Goal: Task Accomplishment & Management: Use online tool/utility

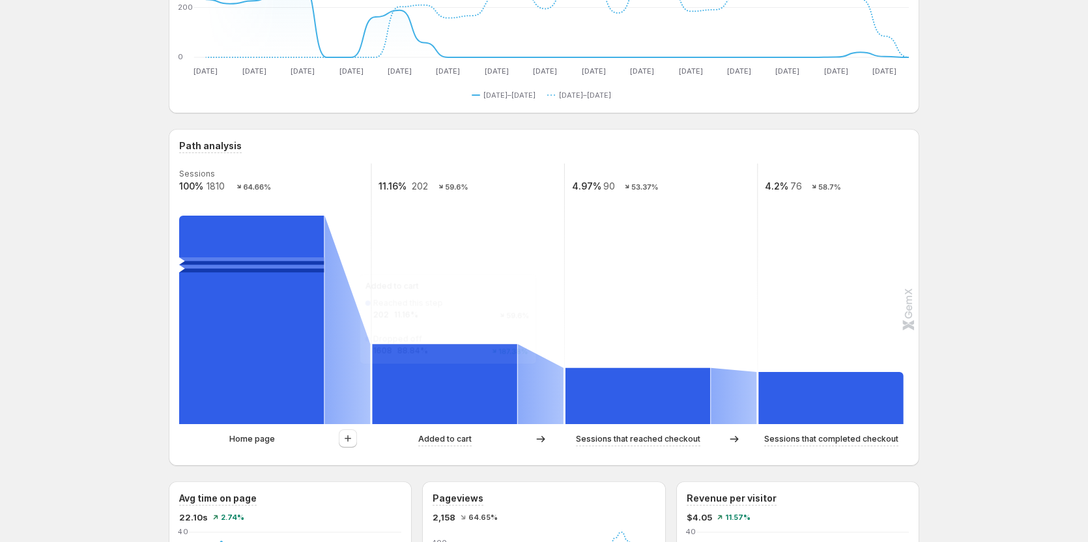
scroll to position [261, 0]
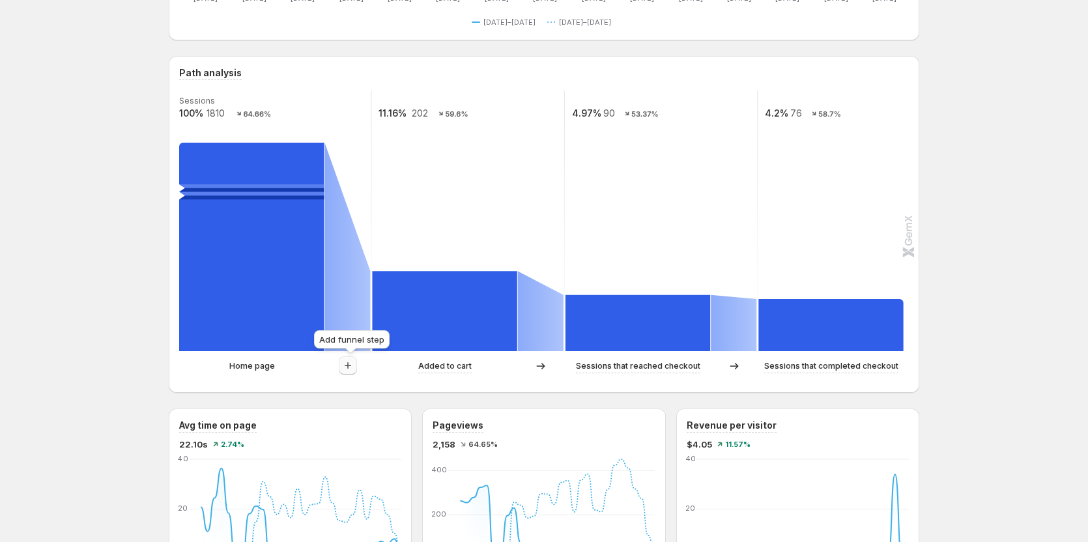
click at [354, 360] on icon "button" at bounding box center [347, 365] width 13 height 13
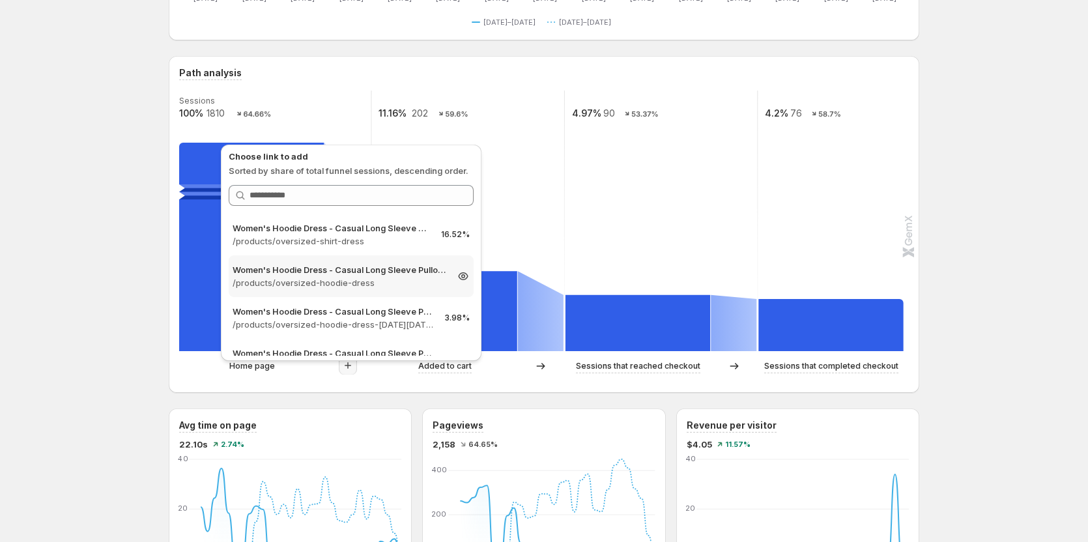
click at [365, 270] on p "Women's Hoodie Dress - Casual Long Sleeve Pullover Sweatshirt Dress" at bounding box center [340, 269] width 214 height 13
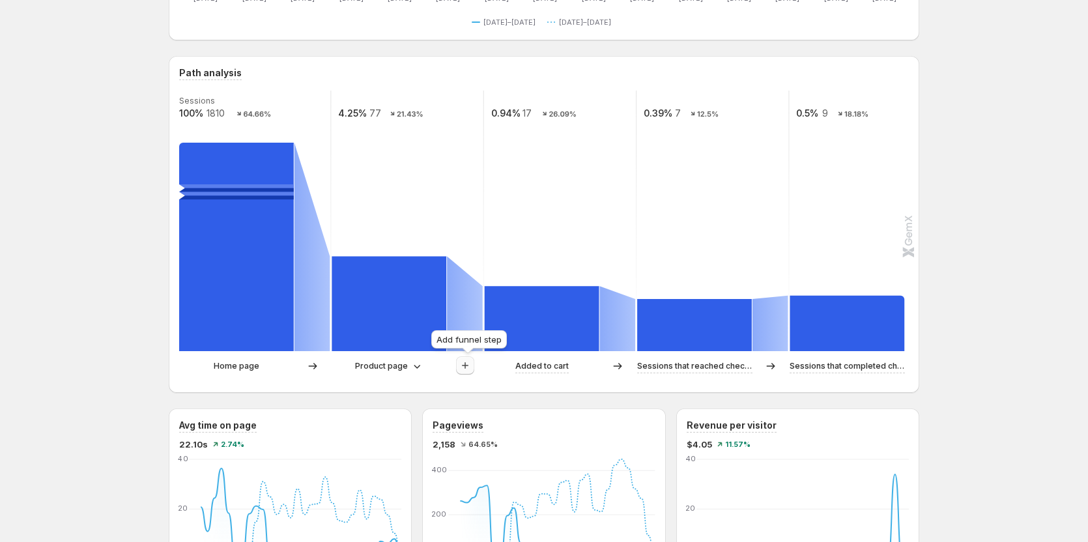
click at [472, 367] on icon "button" at bounding box center [465, 365] width 13 height 13
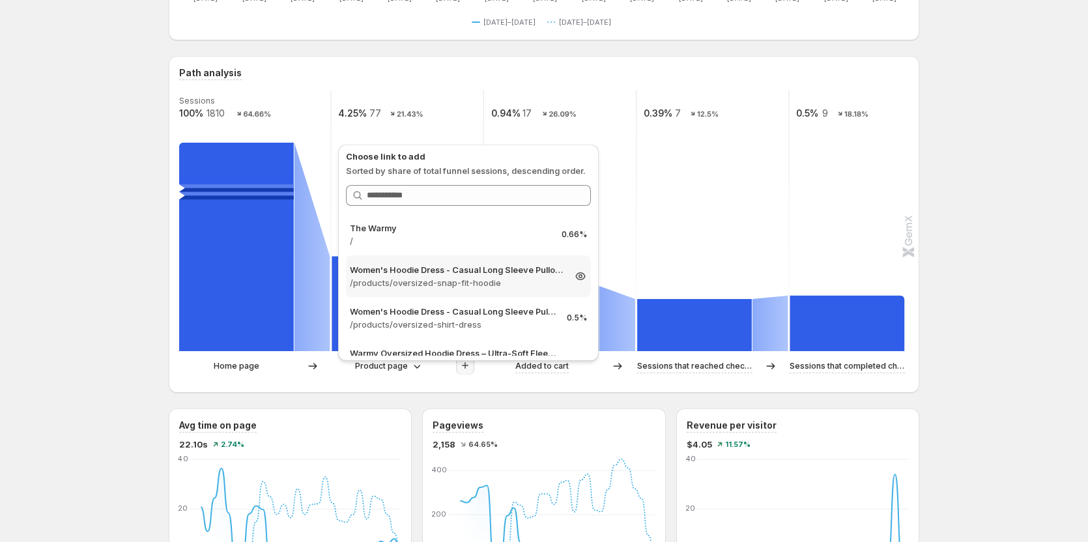
click at [485, 260] on div "Women's Hoodie Dress - Casual Long Sleeve Pullover Sweatshirt Dress /products/o…" at bounding box center [468, 276] width 245 height 42
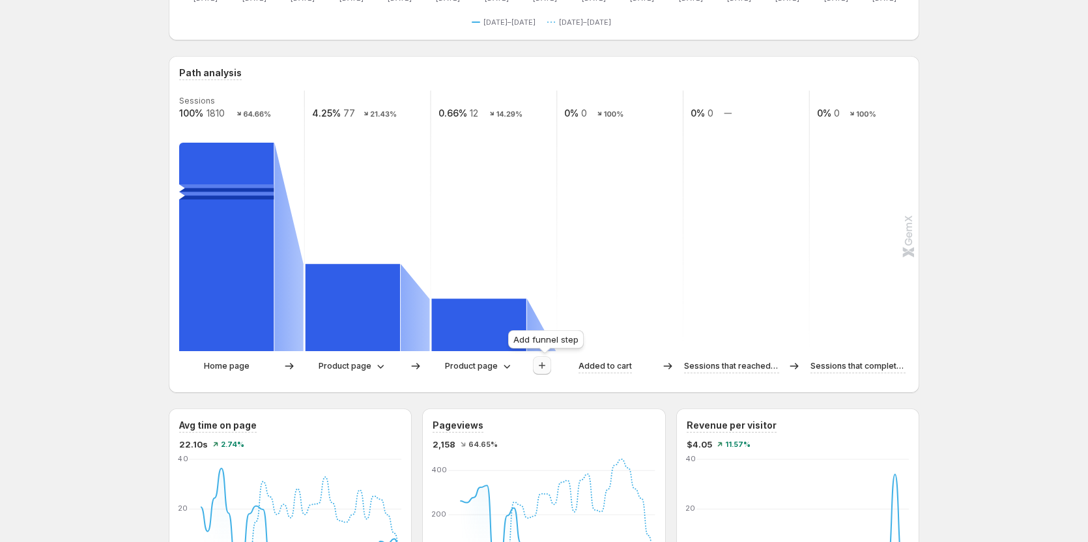
click at [548, 363] on icon "button" at bounding box center [541, 365] width 13 height 13
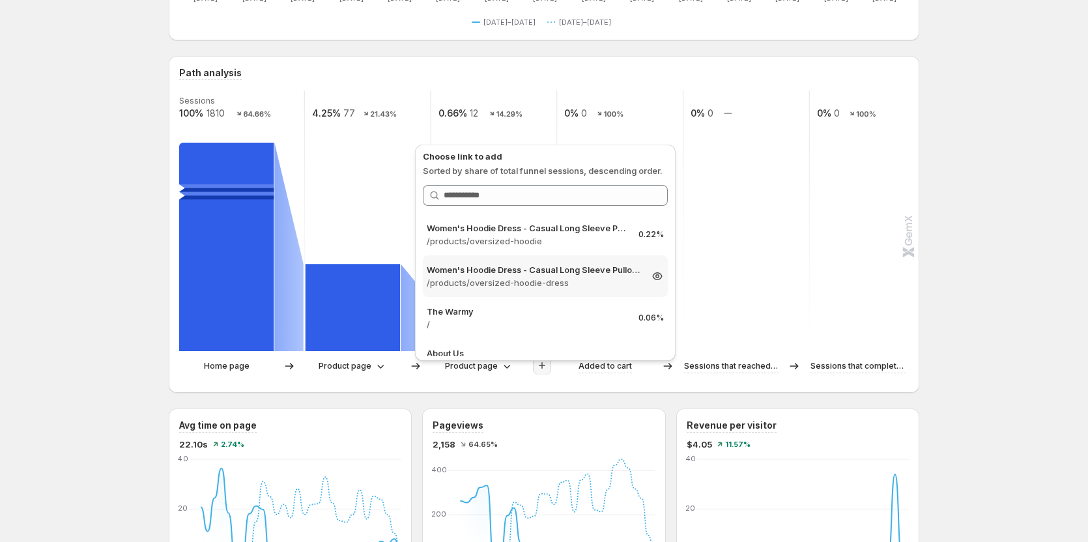
click at [581, 272] on p "Women's Hoodie Dress - Casual Long Sleeve Pullover Sweatshirt Dress" at bounding box center [534, 269] width 214 height 13
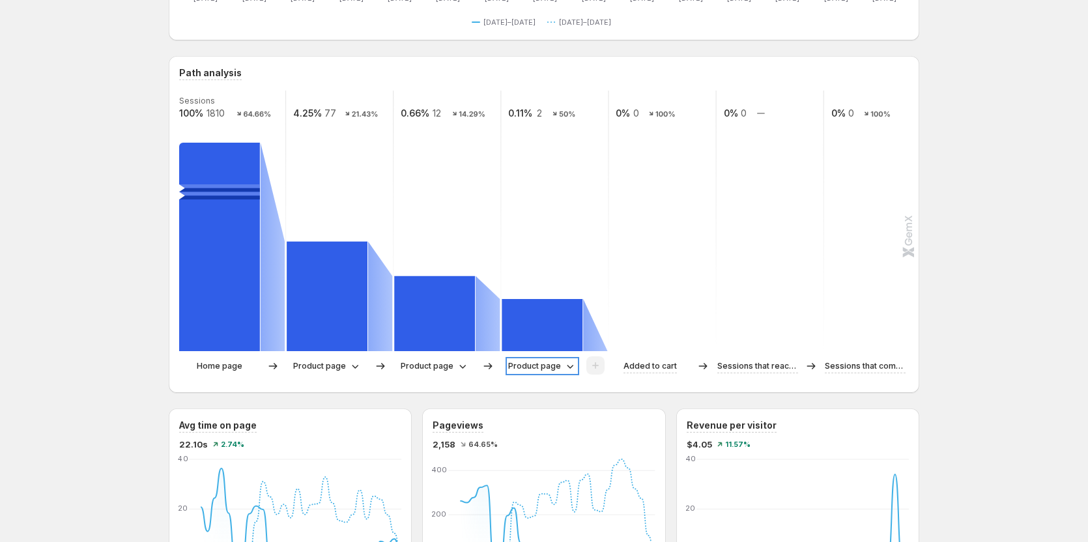
click at [543, 363] on p "Product page" at bounding box center [534, 366] width 53 height 13
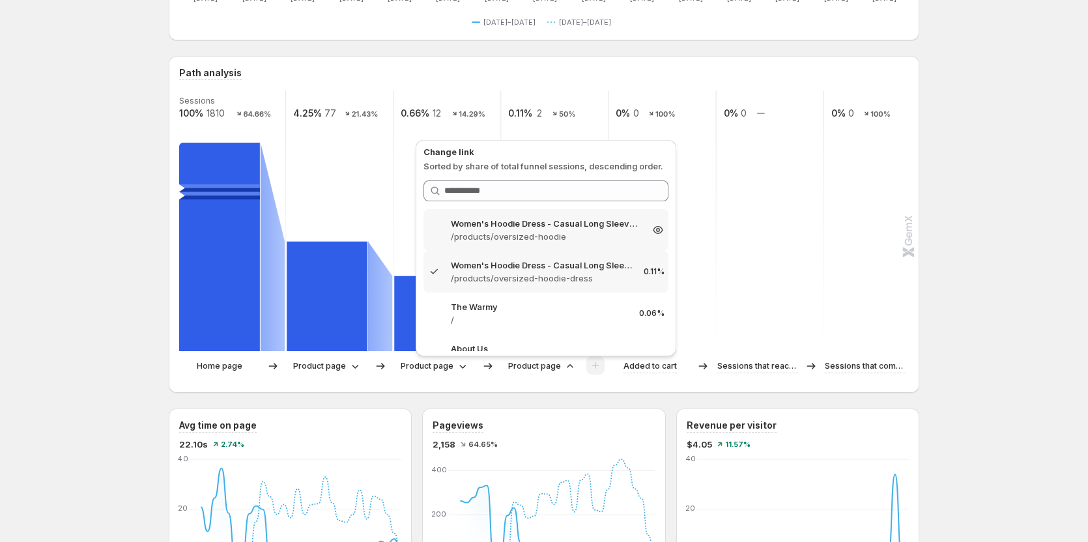
click at [518, 234] on p "/products/oversized-hoodie" at bounding box center [546, 236] width 190 height 13
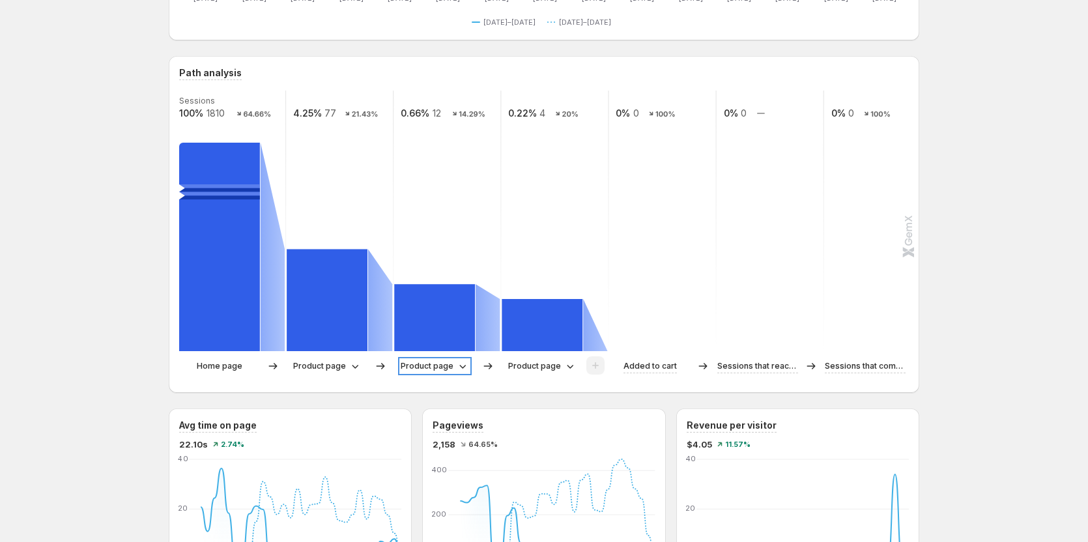
click at [456, 363] on div "Product page" at bounding box center [435, 366] width 68 height 13
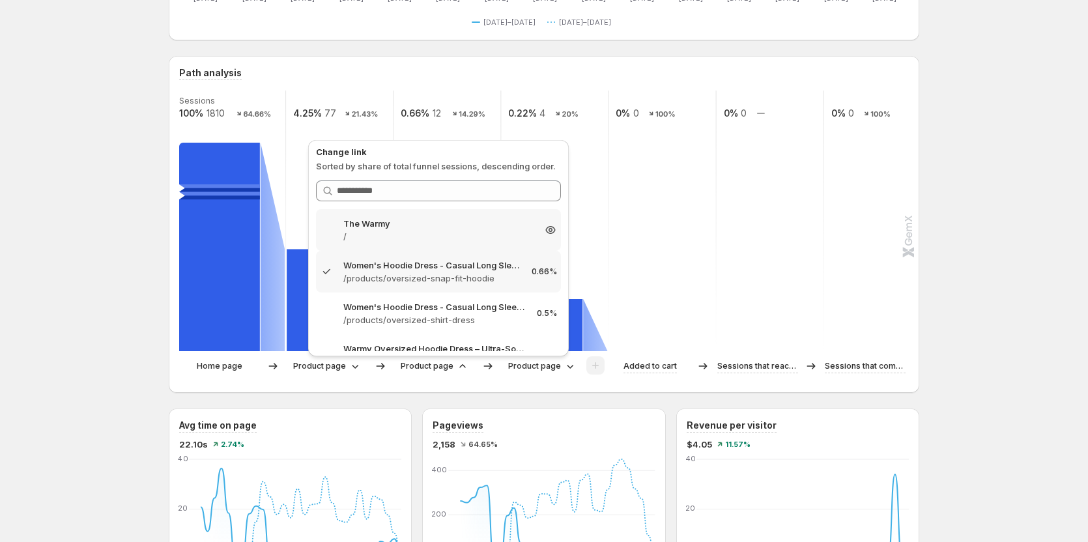
click at [421, 238] on p "/" at bounding box center [438, 236] width 190 height 13
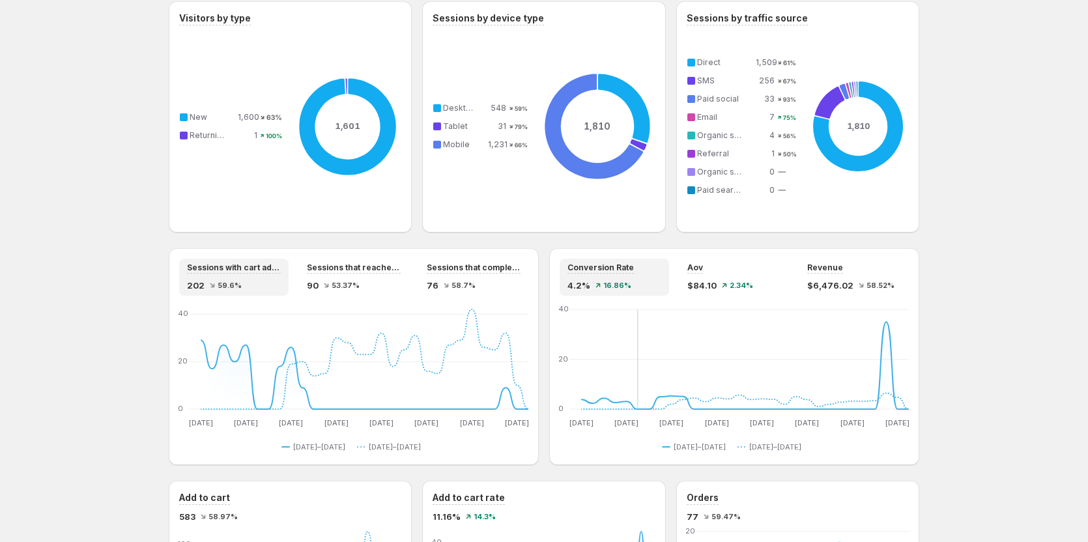
scroll to position [912, 0]
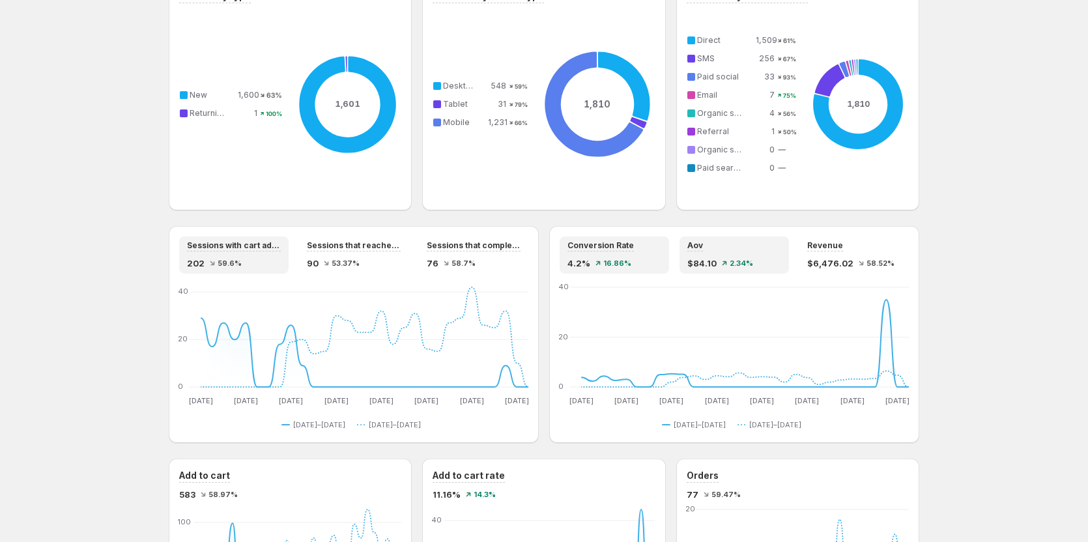
click at [711, 264] on span "$84.10" at bounding box center [701, 263] width 29 height 13
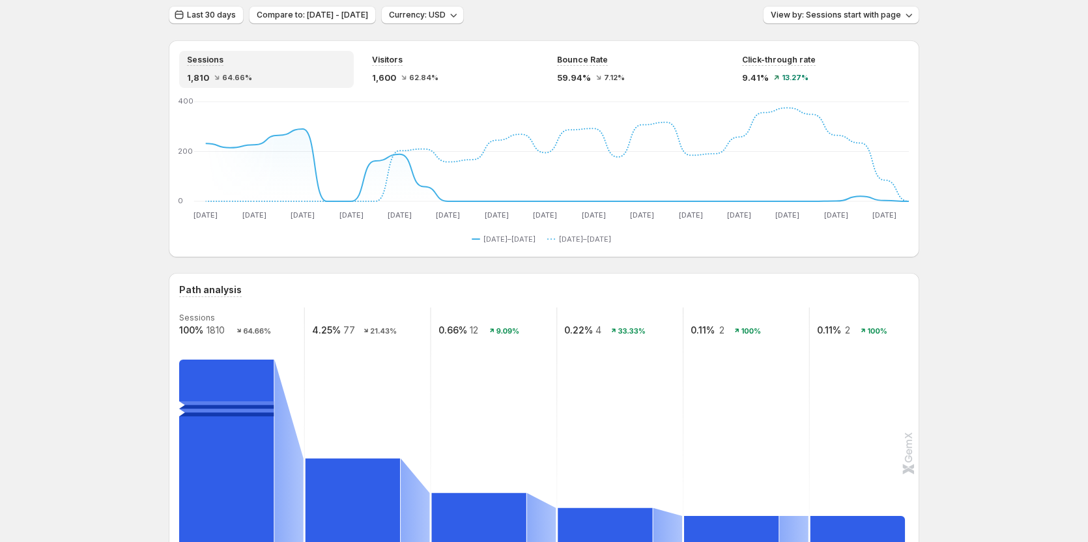
scroll to position [0, 0]
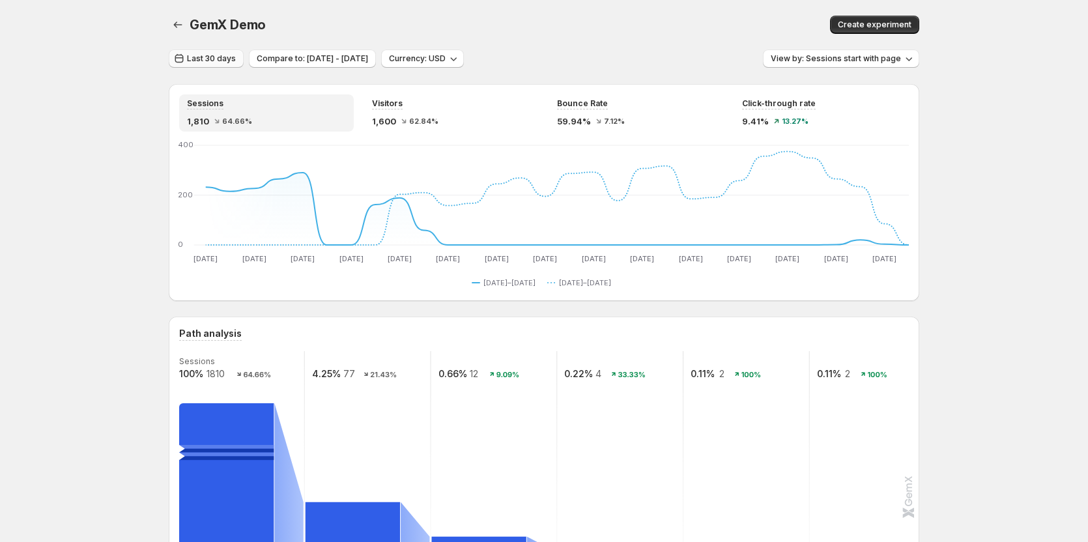
click at [236, 55] on span "Last 30 days" at bounding box center [211, 58] width 49 height 10
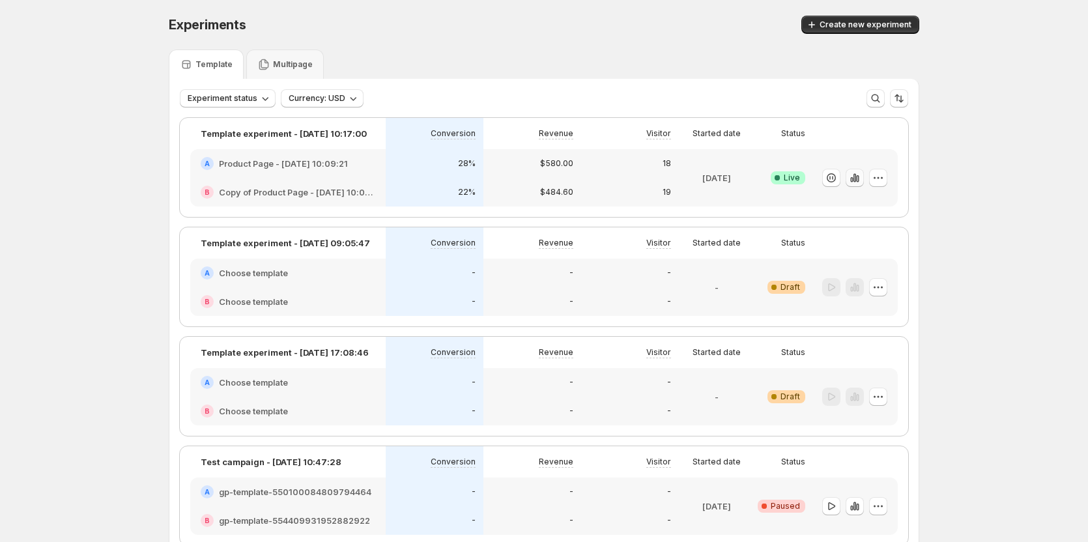
click at [856, 178] on icon "button" at bounding box center [854, 177] width 3 height 8
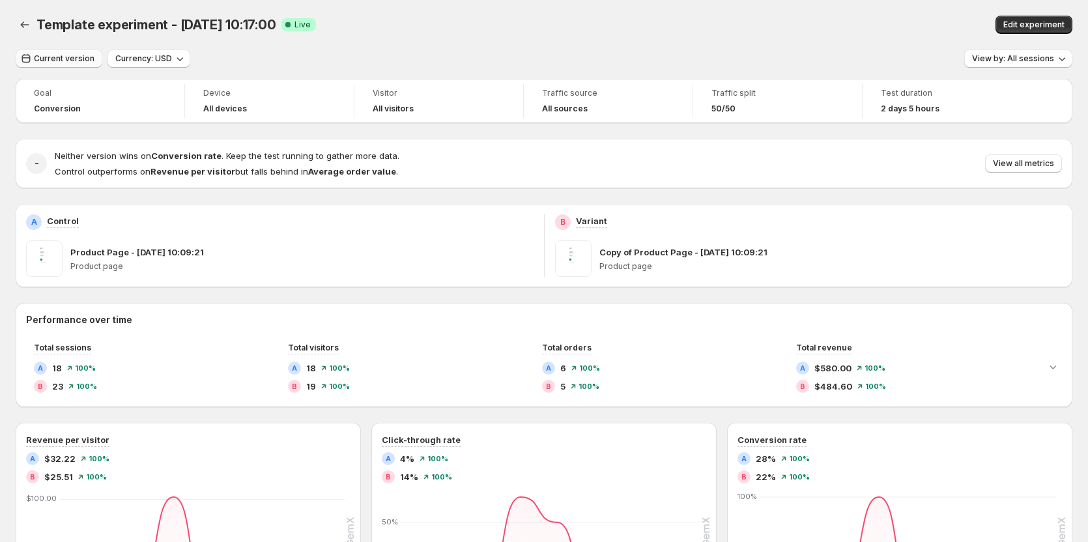
click at [89, 60] on span "Current version" at bounding box center [64, 58] width 61 height 10
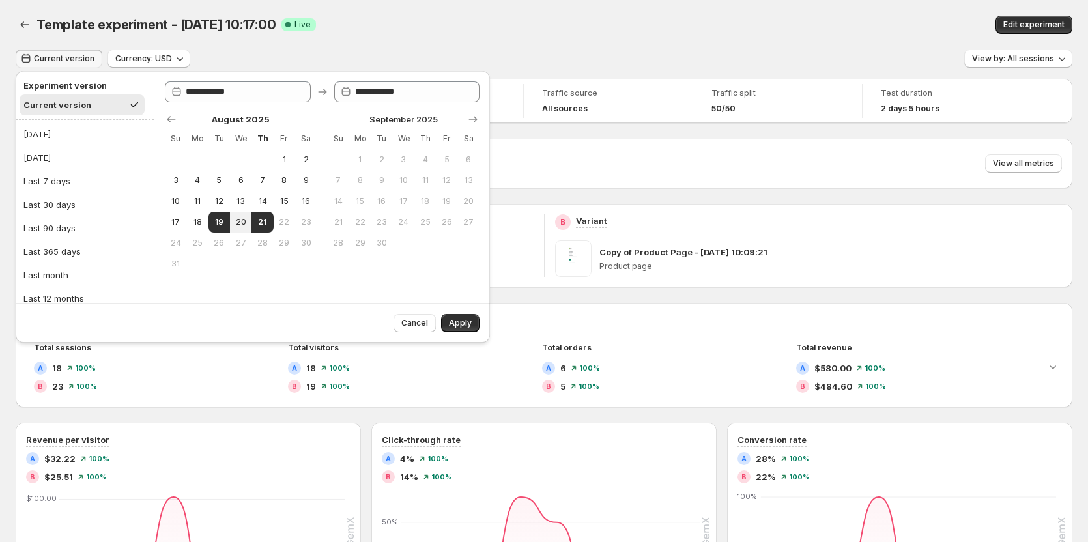
click at [437, 55] on div "Current version Currency: USD View by: All sessions" at bounding box center [544, 58] width 1056 height 19
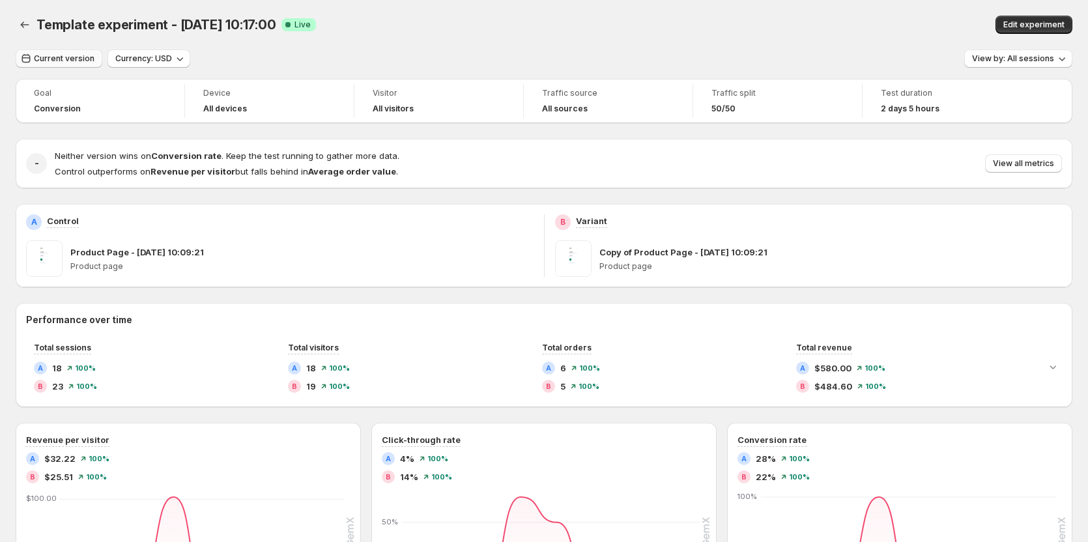
click at [68, 61] on span "Current version" at bounding box center [64, 58] width 61 height 10
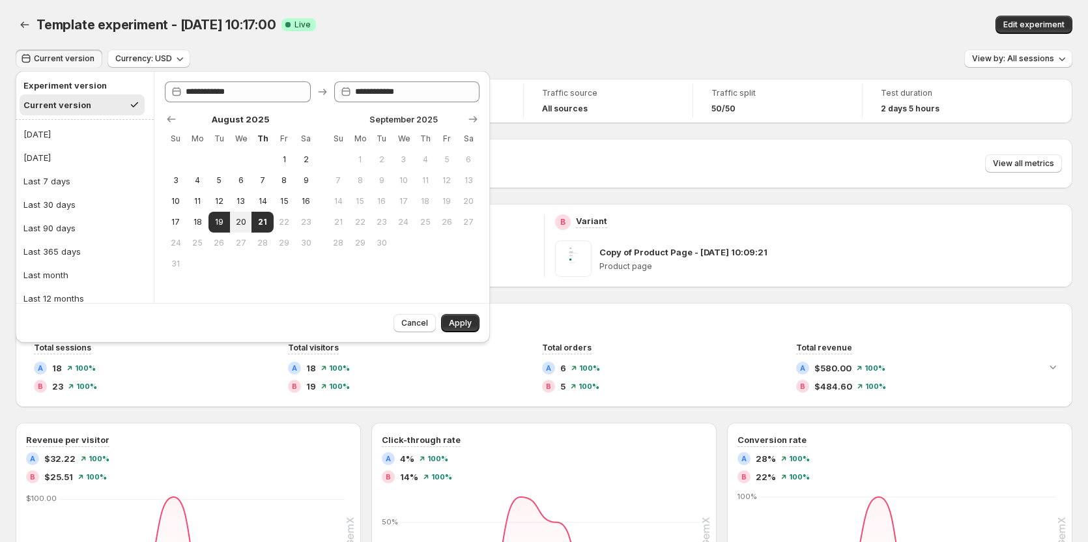
click at [659, 55] on div "Current version Currency: USD View by: All sessions" at bounding box center [544, 58] width 1056 height 19
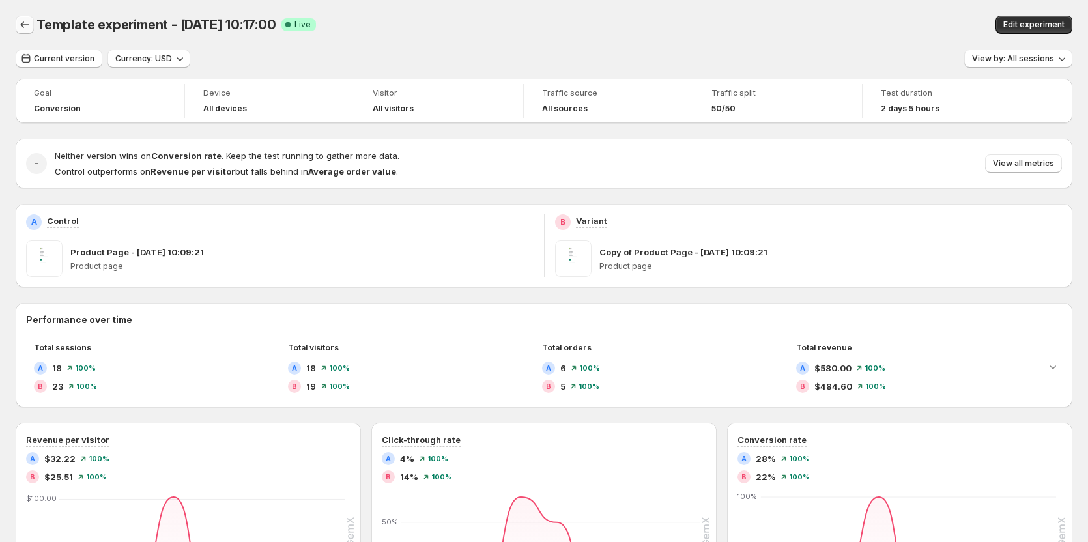
click at [33, 23] on button "Back" at bounding box center [25, 25] width 18 height 18
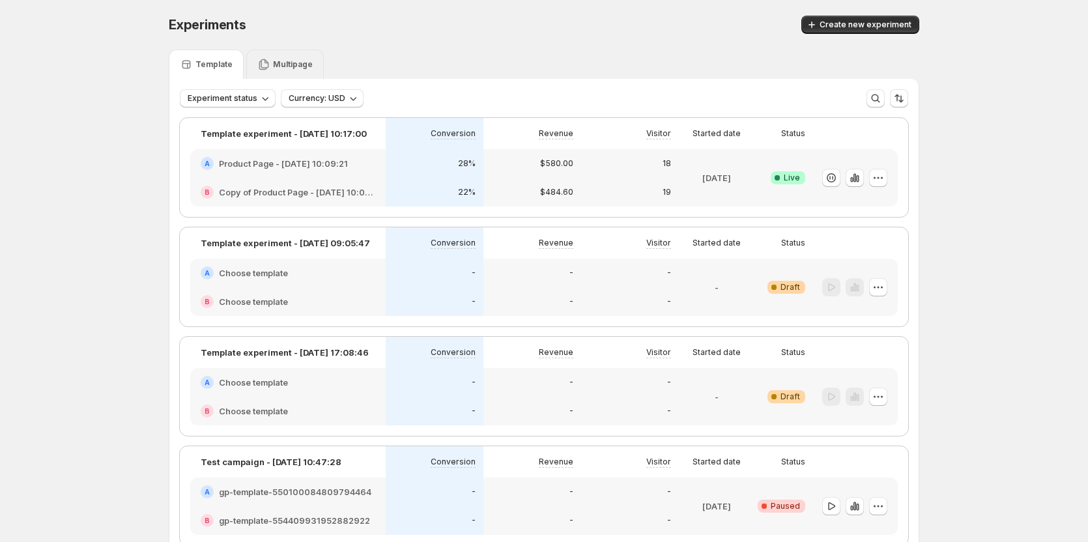
click at [282, 62] on p "Multipage" at bounding box center [293, 64] width 40 height 10
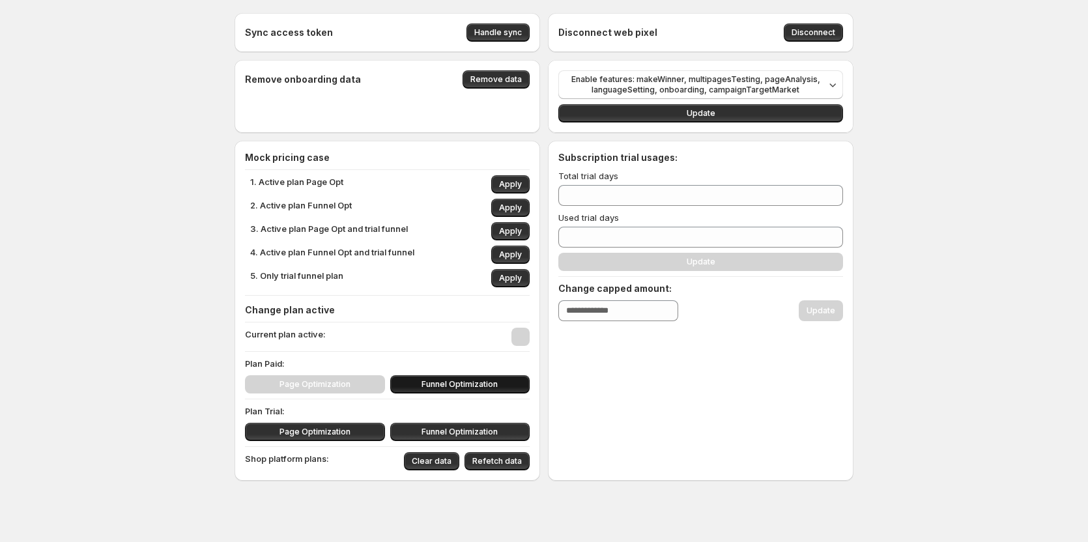
click at [455, 385] on span "Funnel Optimization" at bounding box center [459, 384] width 76 height 10
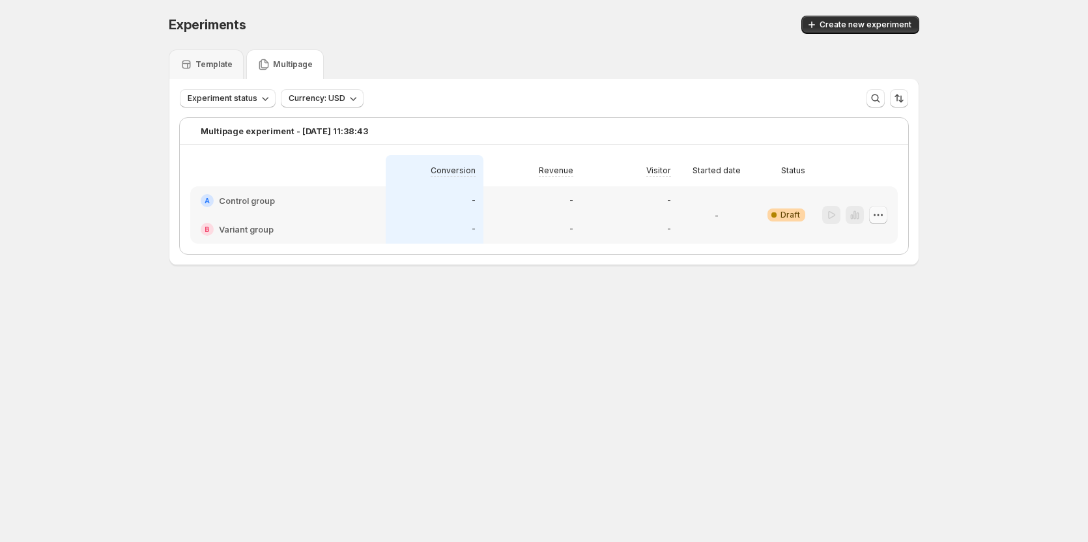
click at [882, 213] on icon "button" at bounding box center [877, 214] width 13 height 13
click at [718, 23] on div "Create new experiment" at bounding box center [724, 25] width 390 height 18
